Goal: Information Seeking & Learning: Understand process/instructions

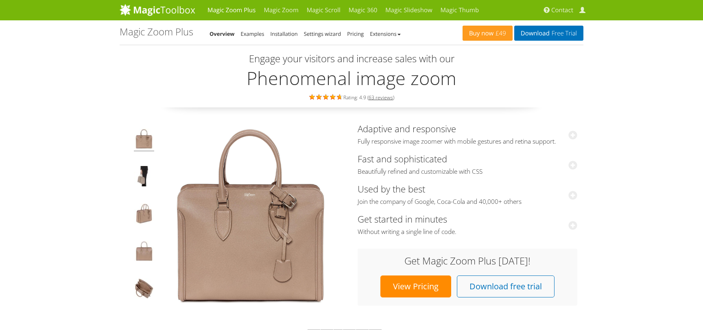
click at [253, 27] on div "Magic Zoom Plus Overview Examples Installation Settings wizard Pricing Extensio…" at bounding box center [291, 32] width 343 height 12
click at [257, 33] on link "Examples" at bounding box center [253, 33] width 24 height 7
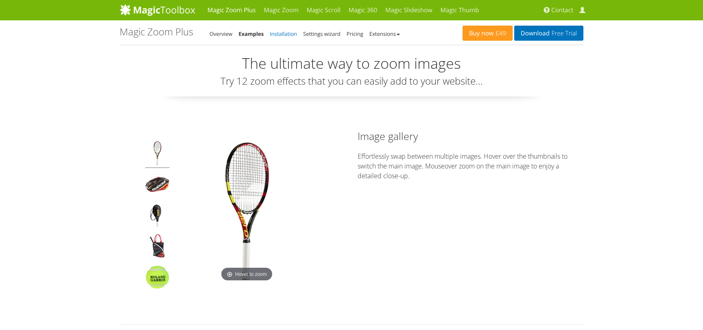
click at [274, 36] on link "Installation" at bounding box center [283, 33] width 27 height 7
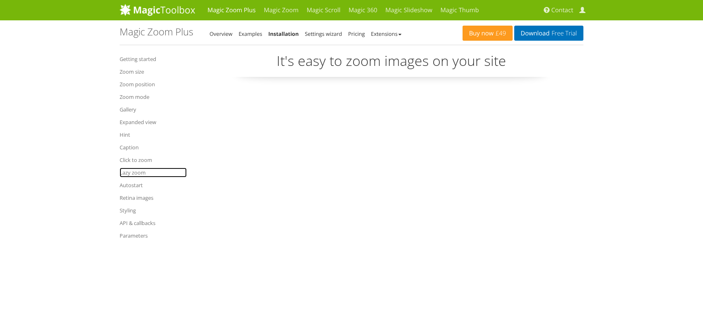
click at [139, 172] on link "Lazy zoom" at bounding box center [153, 173] width 67 height 10
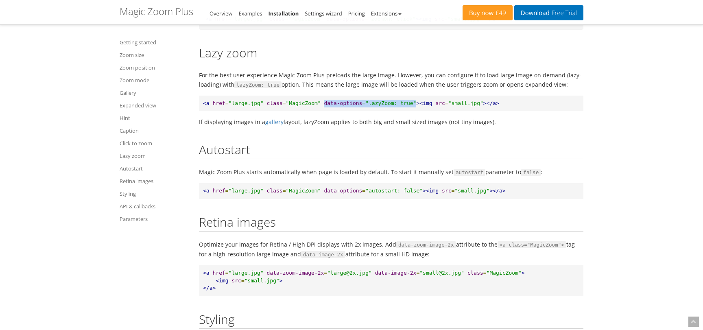
drag, startPoint x: 313, startPoint y: 92, endPoint x: 397, endPoint y: 94, distance: 84.2
click at [398, 96] on pre "<a href = "large.jpg" class = "MagicZoom" data-options = "lazyZoom: true" ><img…" at bounding box center [391, 104] width 384 height 16
copy pre "data-options = "lazyZoom: true""
click at [487, 96] on pre "<a href = "large.jpg" class = "MagicZoom" data-options = "lazyZoom: true" ><img…" at bounding box center [391, 104] width 384 height 16
drag, startPoint x: 487, startPoint y: 90, endPoint x: 198, endPoint y: 91, distance: 288.7
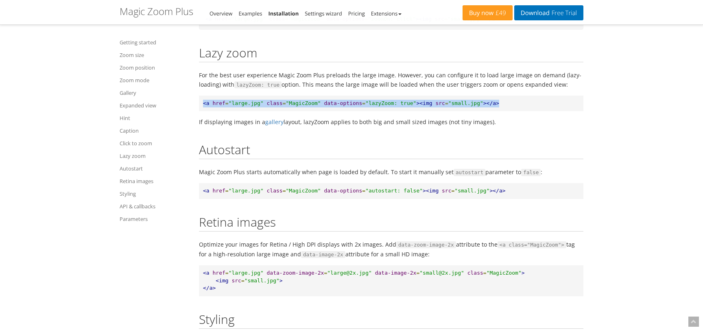
click at [199, 96] on pre "<a href = "large.jpg" class = "MagicZoom" data-options = "lazyZoom: true" ><img…" at bounding box center [391, 104] width 384 height 16
copy pre "<a href = "large.jpg" class = "MagicZoom" data-options = "lazyZoom: true" ><img…"
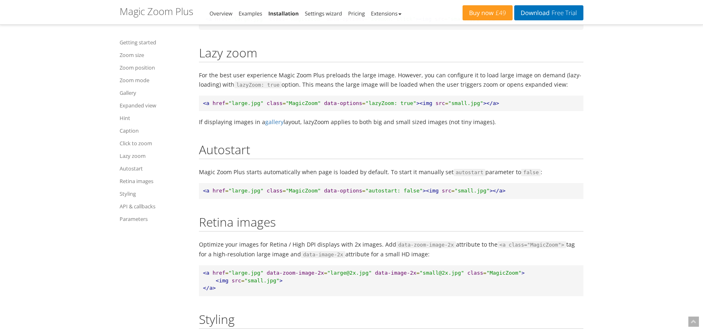
drag, startPoint x: 195, startPoint y: 40, endPoint x: 493, endPoint y: 110, distance: 306.6
copy div "Lazy zoom For the best user experience Magic Zoom Plus preloads the large image…"
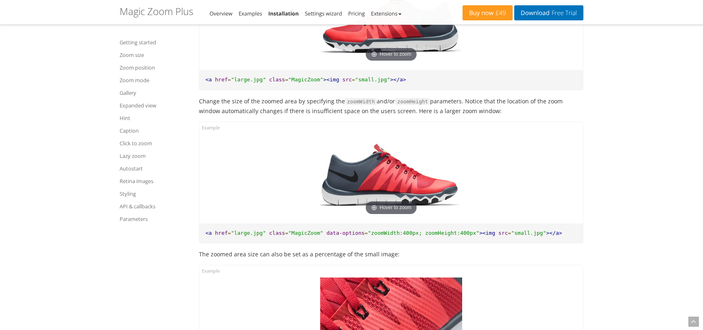
scroll to position [834, 0]
